Goal: Obtain resource: Download file/media

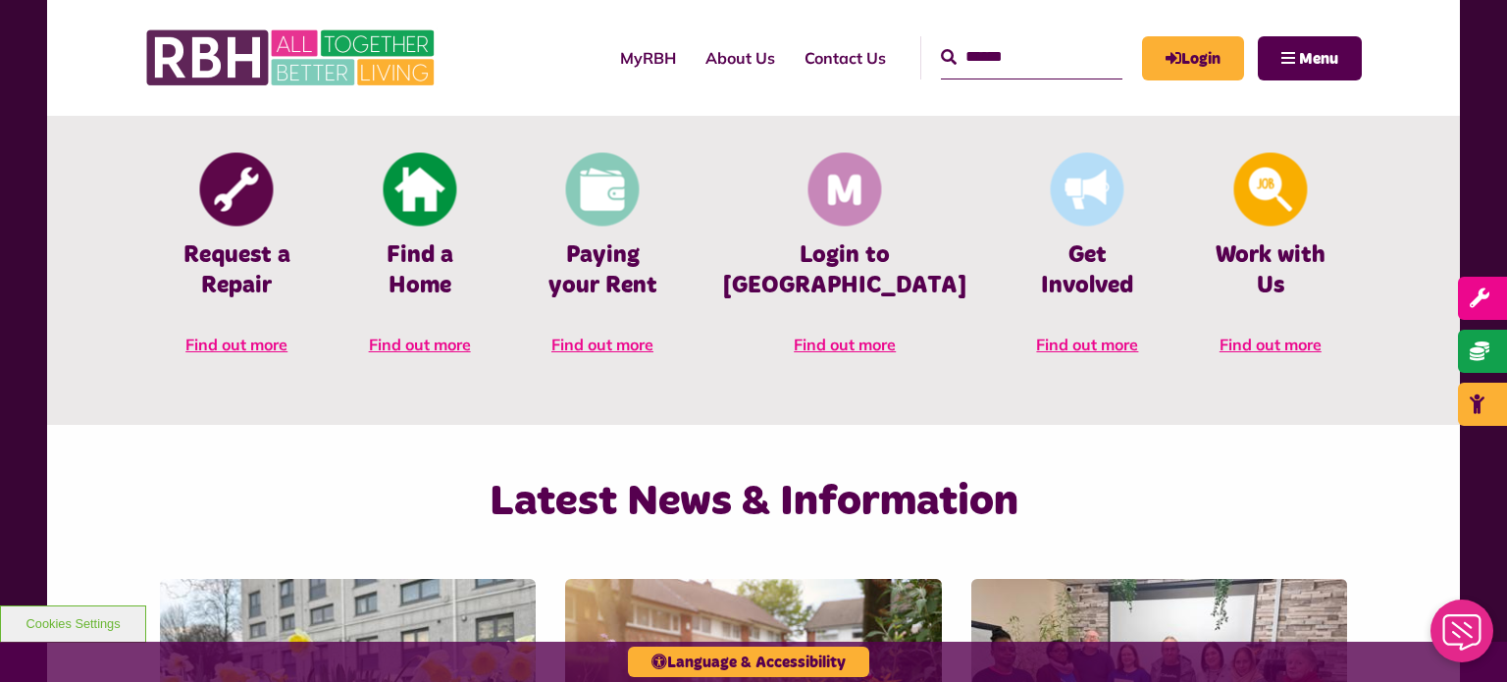
scroll to position [922, 0]
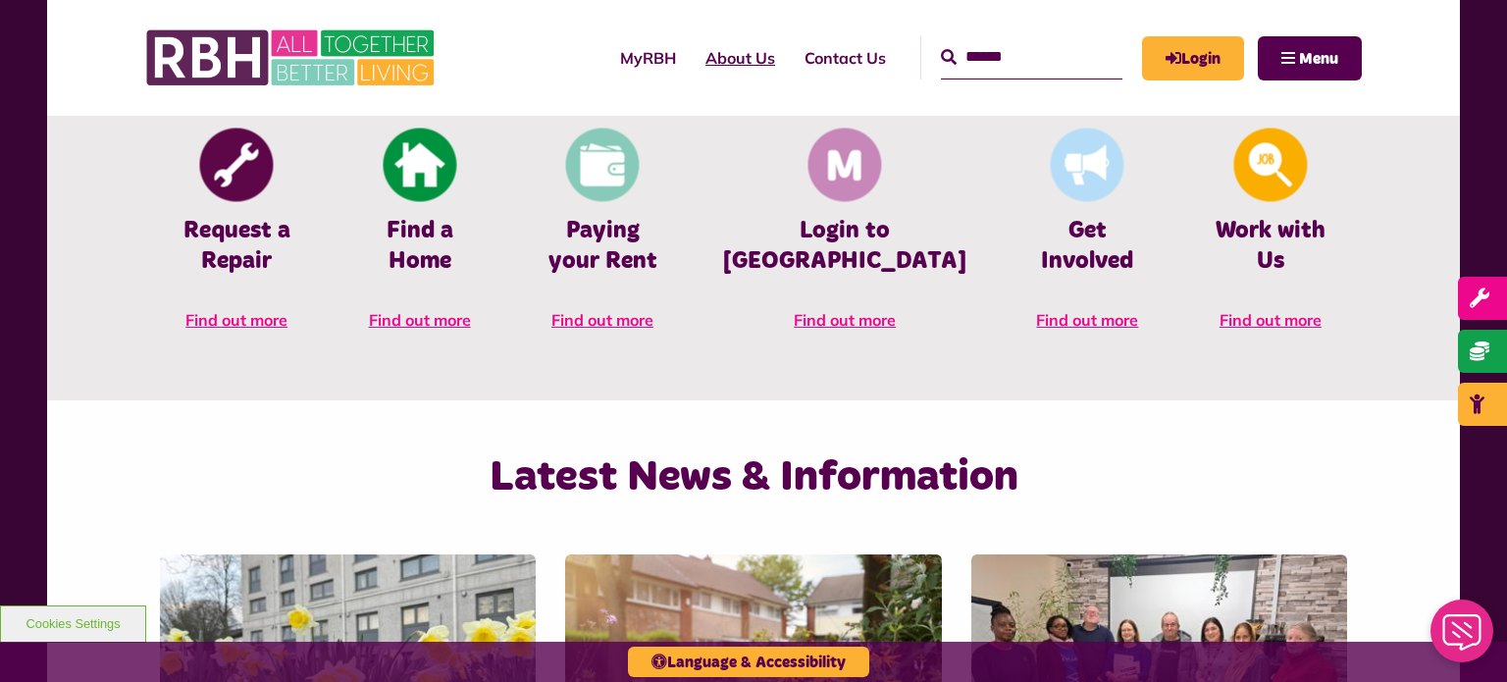
click at [714, 51] on link "About Us" at bounding box center [740, 57] width 99 height 53
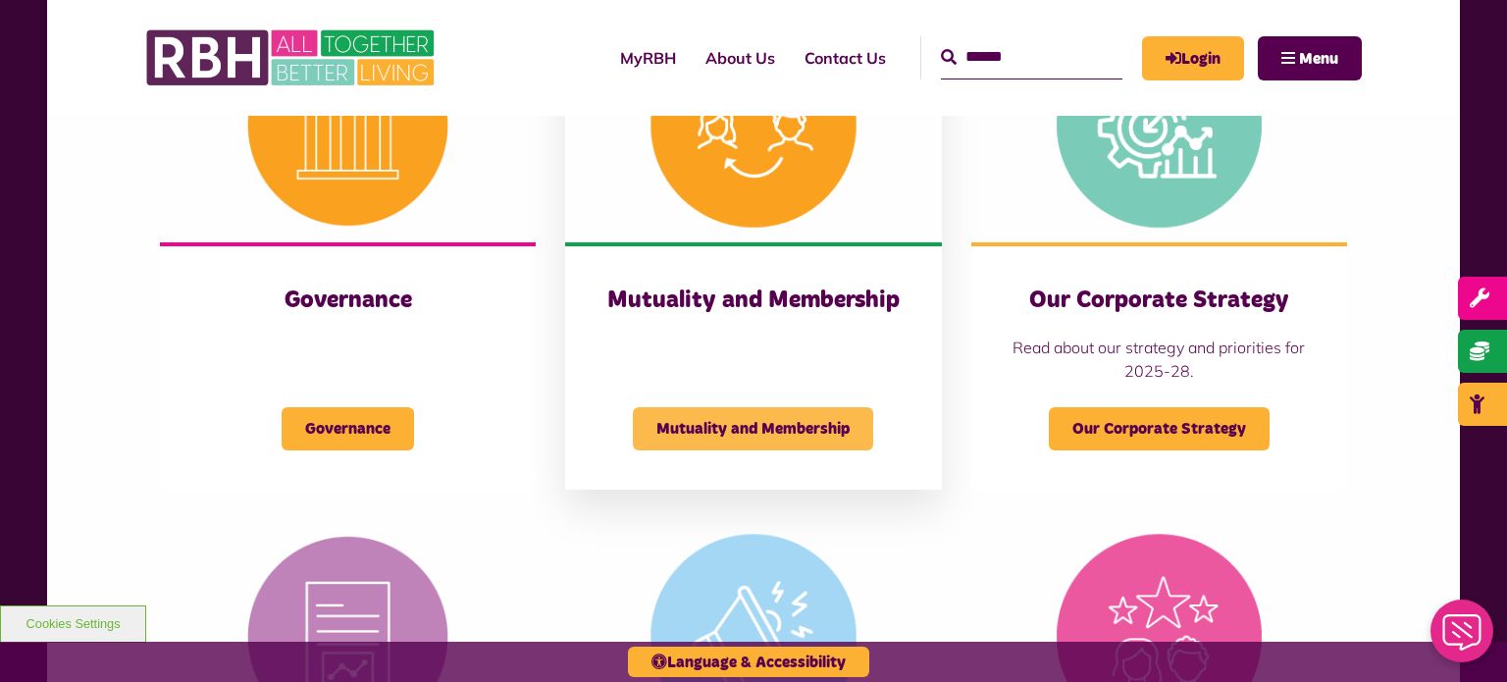
scroll to position [913, 0]
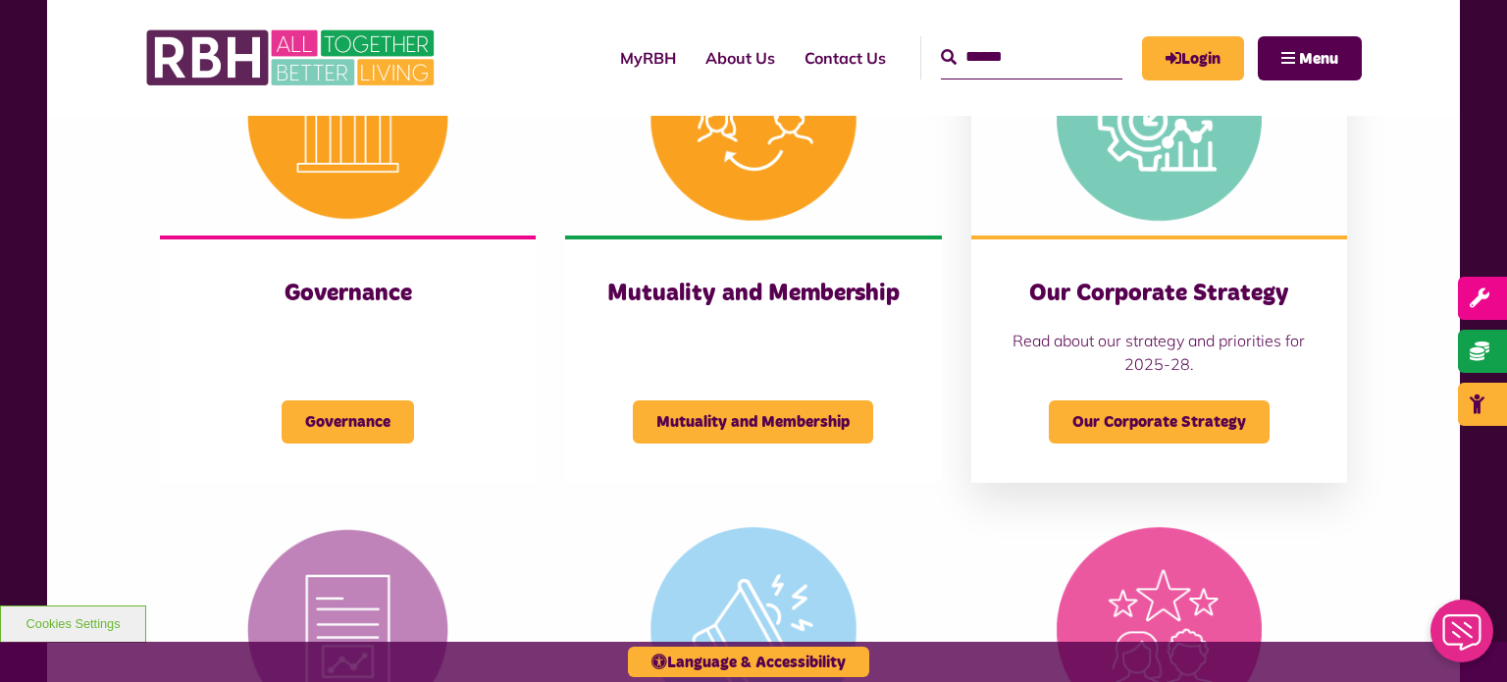
click at [1135, 188] on img at bounding box center [1159, 117] width 376 height 235
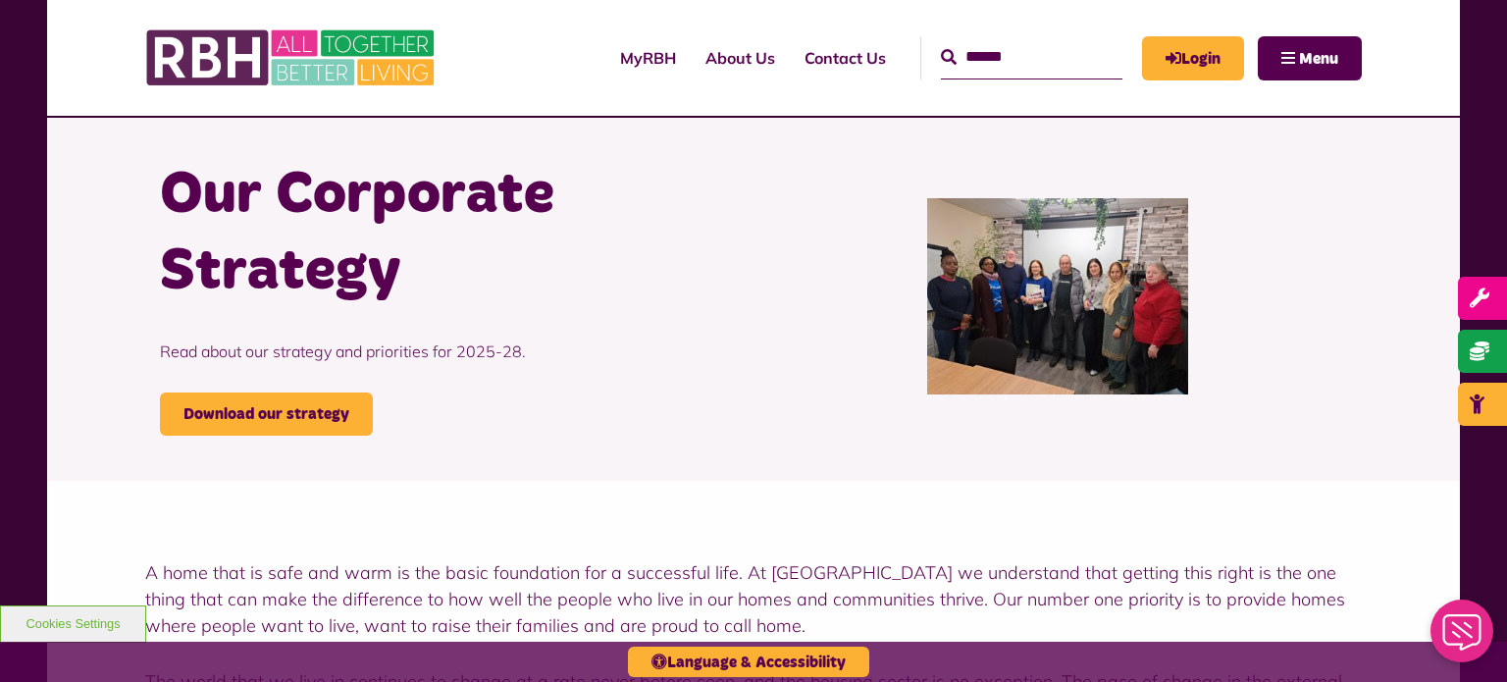
scroll to position [317, 0]
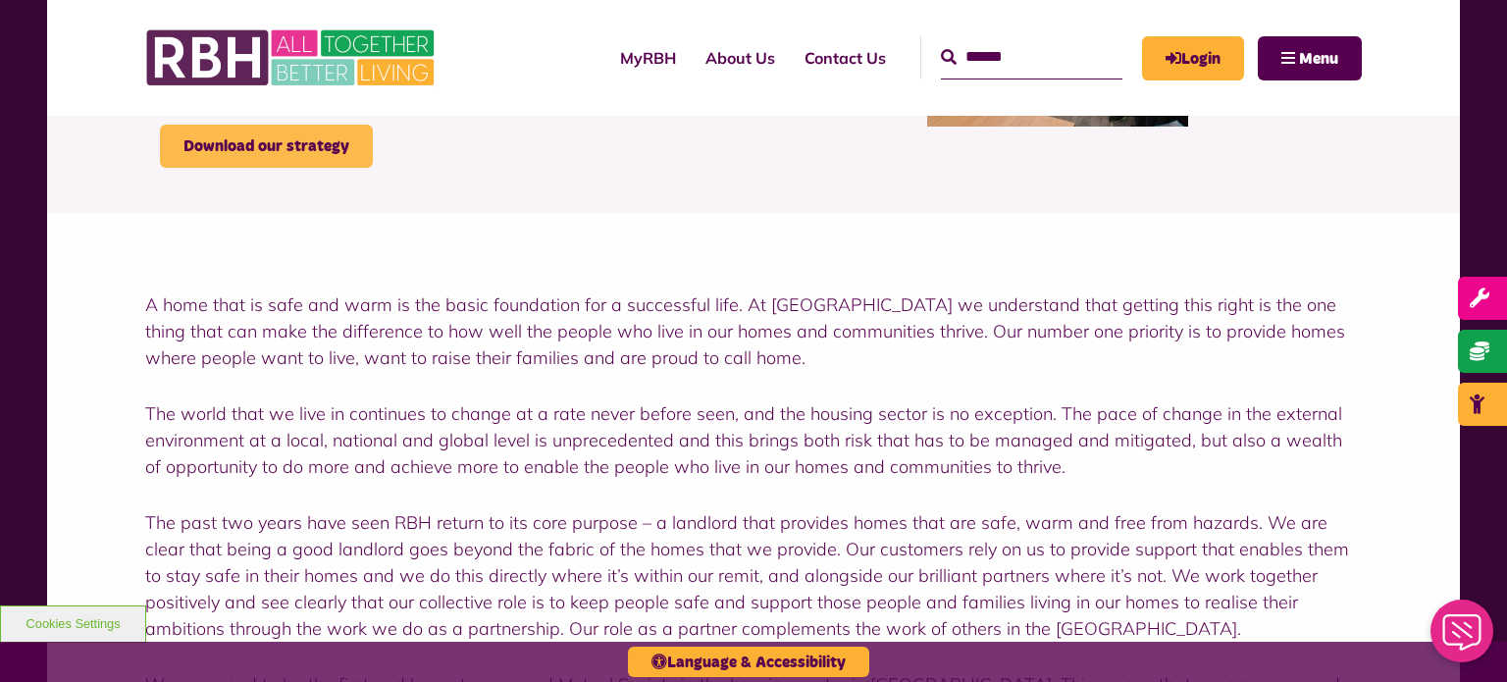
click at [308, 156] on link "Download our strategy" at bounding box center [266, 146] width 213 height 43
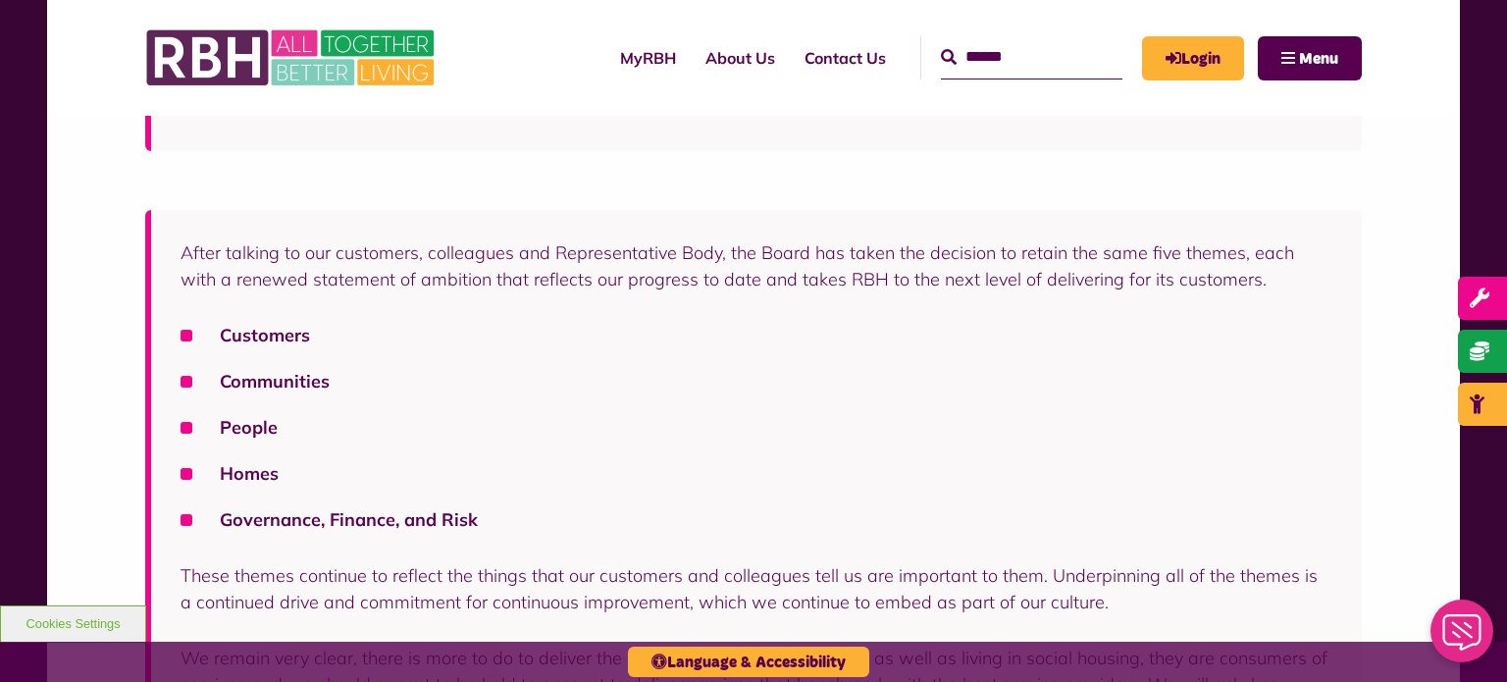
scroll to position [1697, 0]
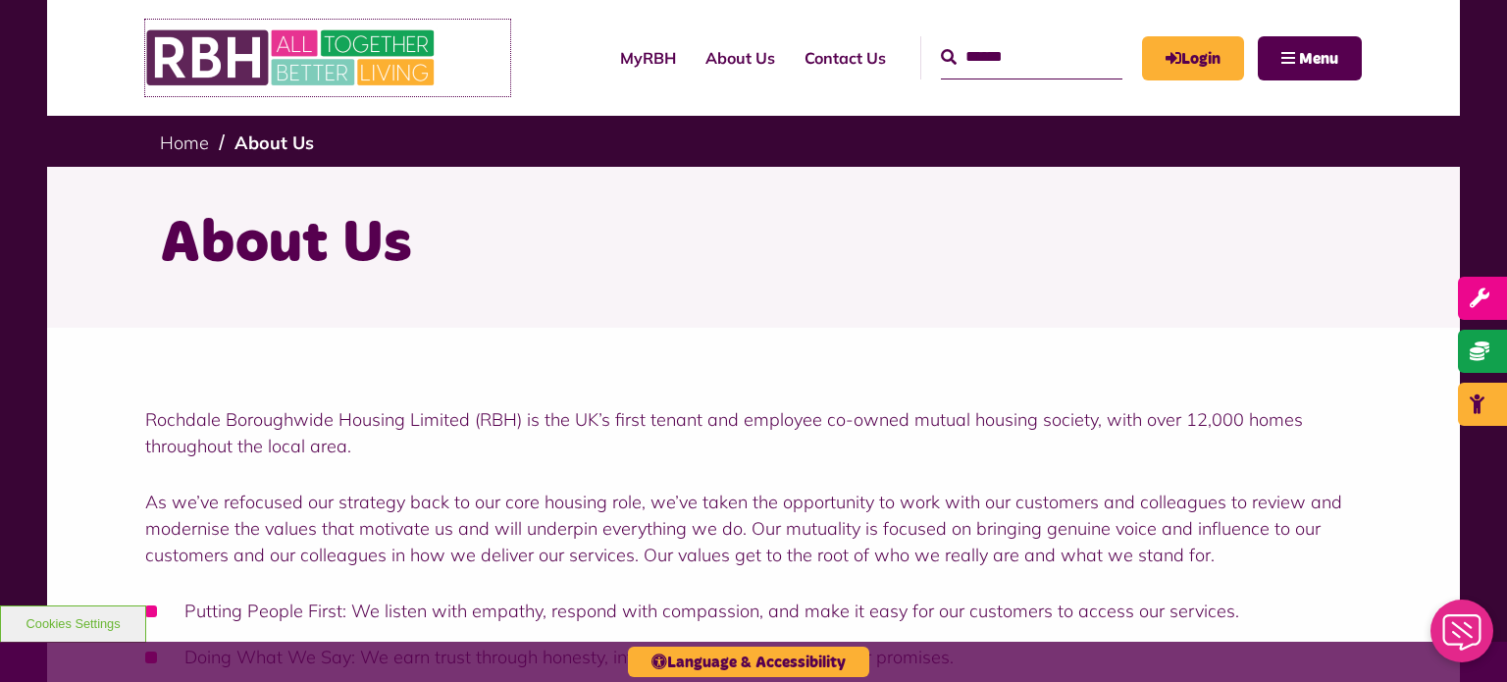
click at [405, 66] on img at bounding box center [292, 58] width 294 height 77
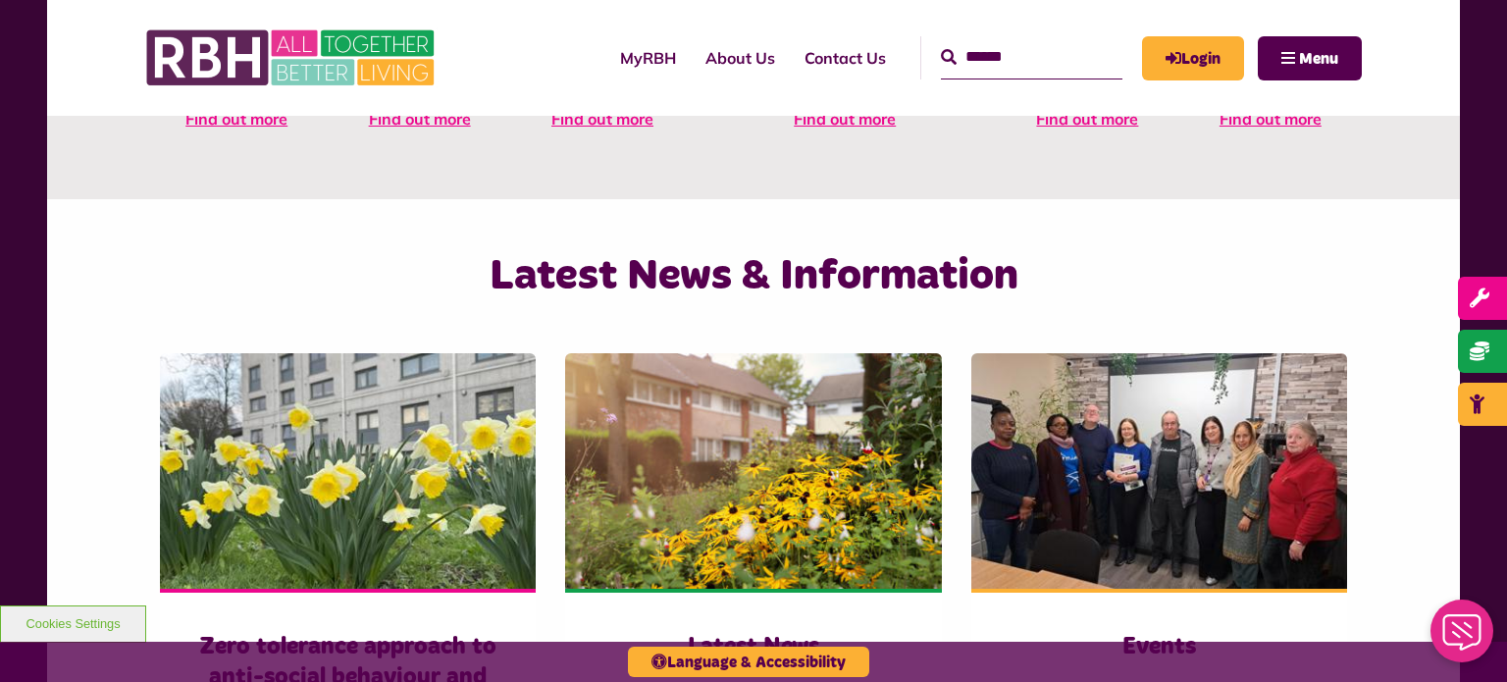
scroll to position [1468, 0]
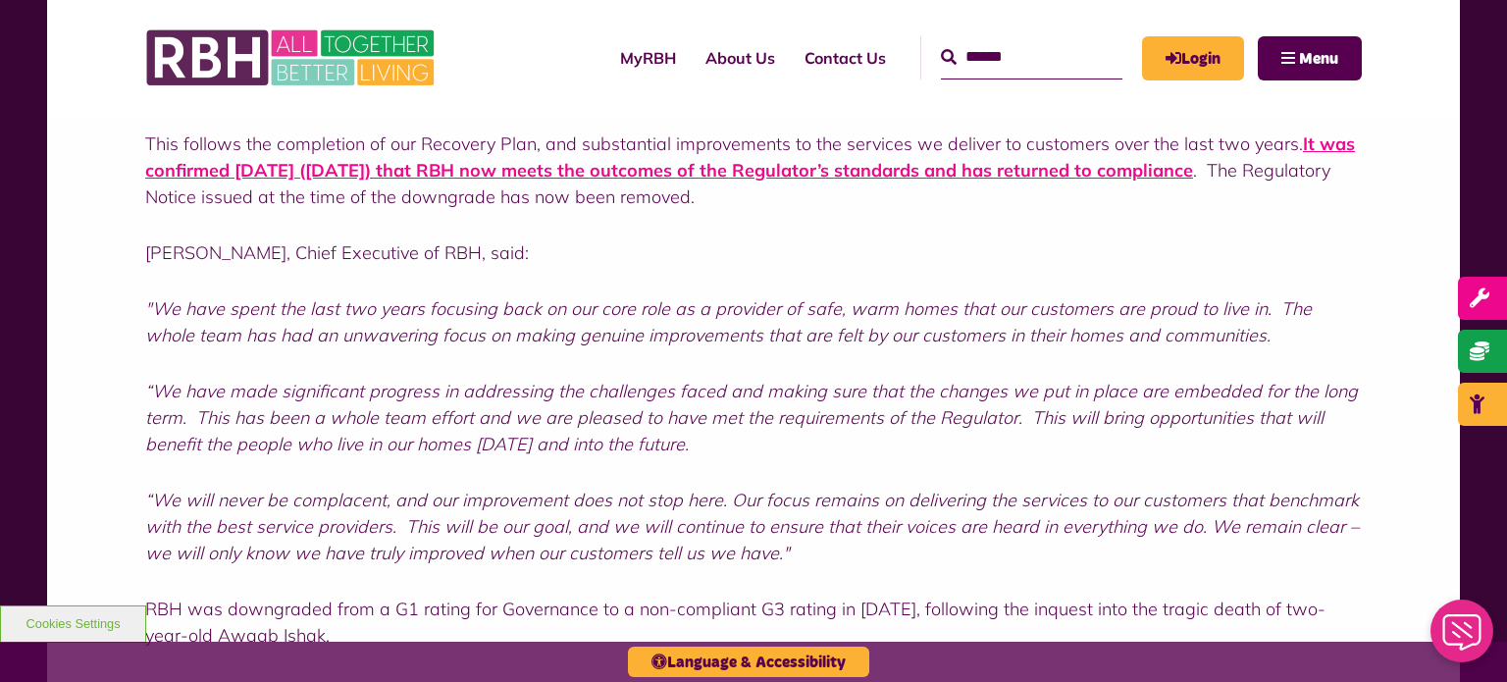
scroll to position [768, 0]
